Goal: Task Accomplishment & Management: Manage account settings

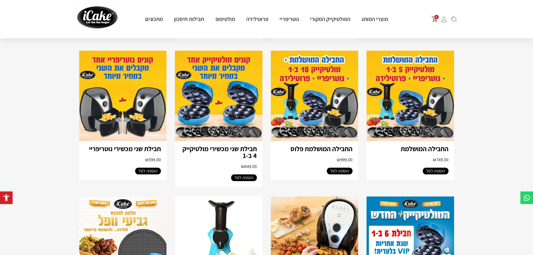
scroll to position [548, 0]
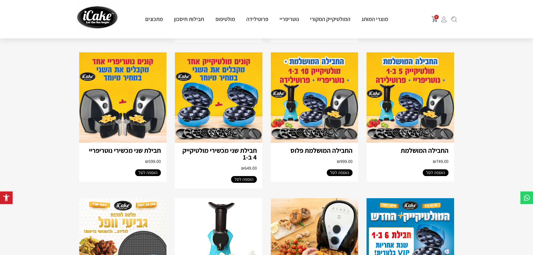
click at [443, 20] on img at bounding box center [444, 20] width 6 height 6
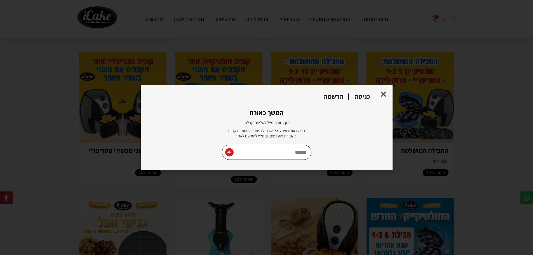
type input "**********"
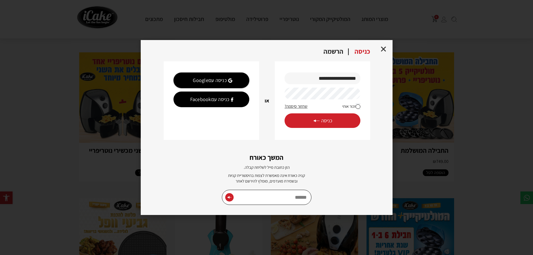
click at [322, 120] on span "כניסה" at bounding box center [322, 121] width 19 height 6
click at [326, 120] on span "כניסה" at bounding box center [322, 121] width 19 height 6
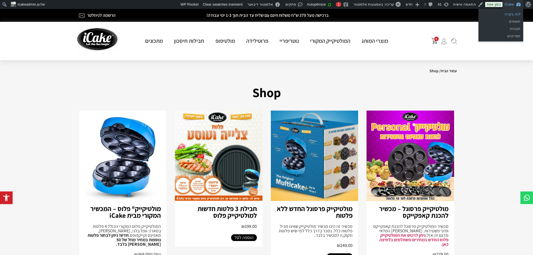
click at [512, 13] on link "לוח בקרה" at bounding box center [501, 14] width 45 height 7
